Goal: Task Accomplishment & Management: Manage account settings

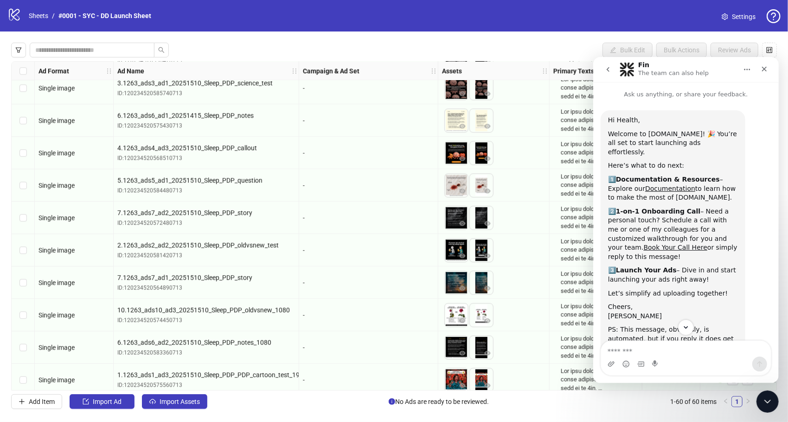
scroll to position [47, 0]
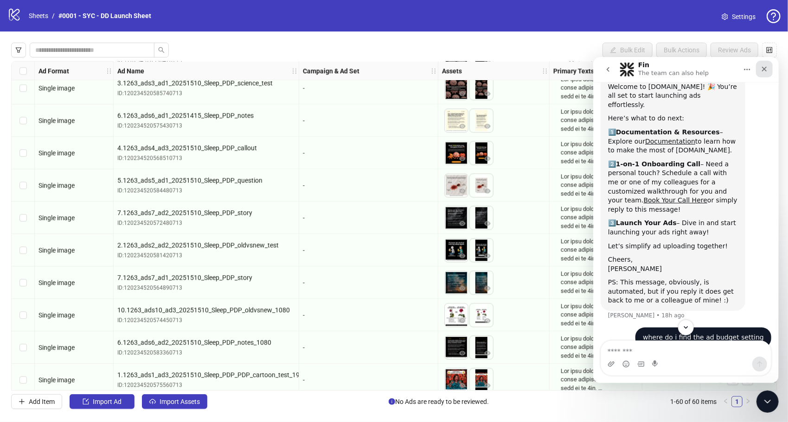
click at [762, 70] on icon "Close" at bounding box center [763, 68] width 5 height 5
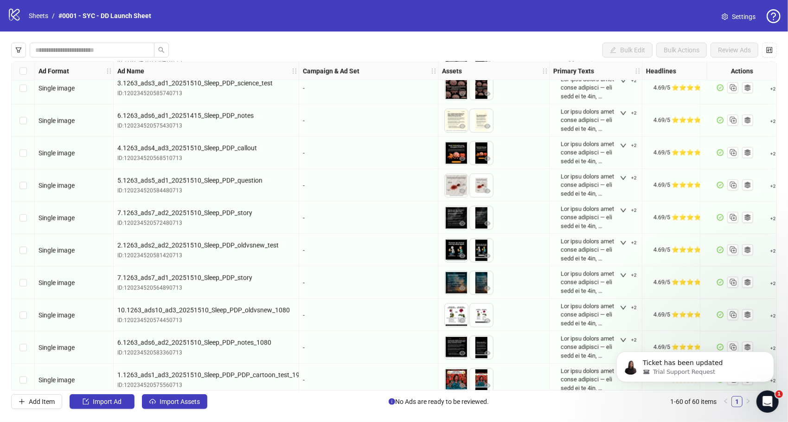
scroll to position [0, 0]
drag, startPoint x: 766, startPoint y: 371, endPoint x: 761, endPoint y: 269, distance: 102.2
click at [761, 332] on html "Ticket has been updated Trial Support Request" at bounding box center [695, 364] width 186 height 65
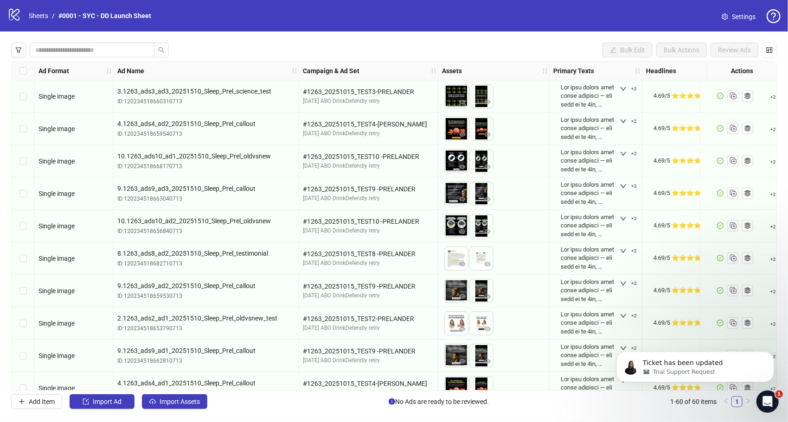
drag, startPoint x: 786, startPoint y: 16, endPoint x: 780, endPoint y: 16, distance: 5.6
click at [783, 16] on div "logo/logo-mobile Sheets / #0001 - SYC - DD Launch Sheet Settings" at bounding box center [394, 16] width 788 height 32
click at [780, 16] on icon "question-circle" at bounding box center [774, 16] width 14 height 14
click at [750, 13] on span "Settings" at bounding box center [744, 17] width 24 height 10
